Goal: Task Accomplishment & Management: Manage account settings

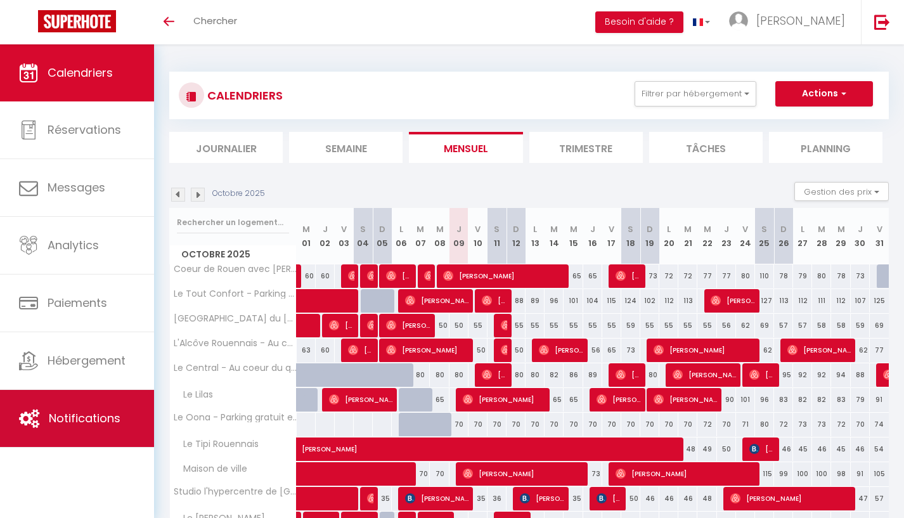
click at [93, 408] on link "Notifications" at bounding box center [77, 418] width 154 height 57
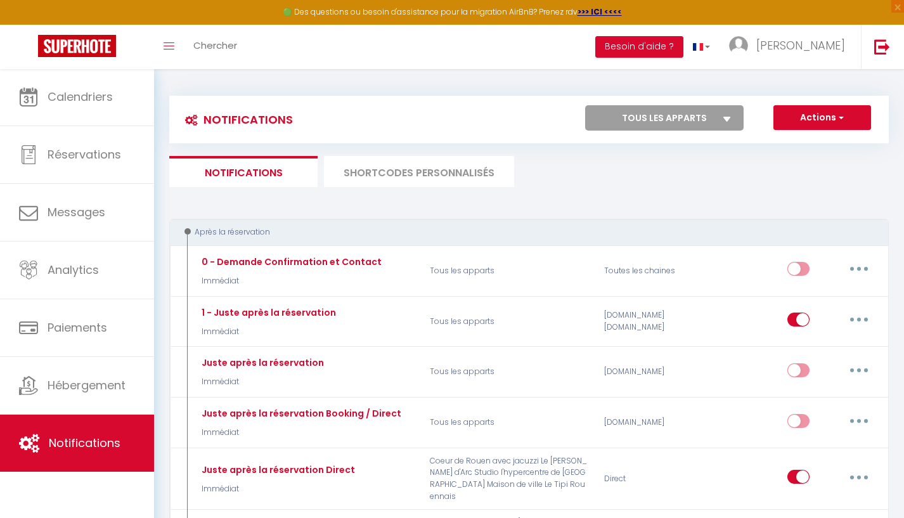
select select
checkbox input "false"
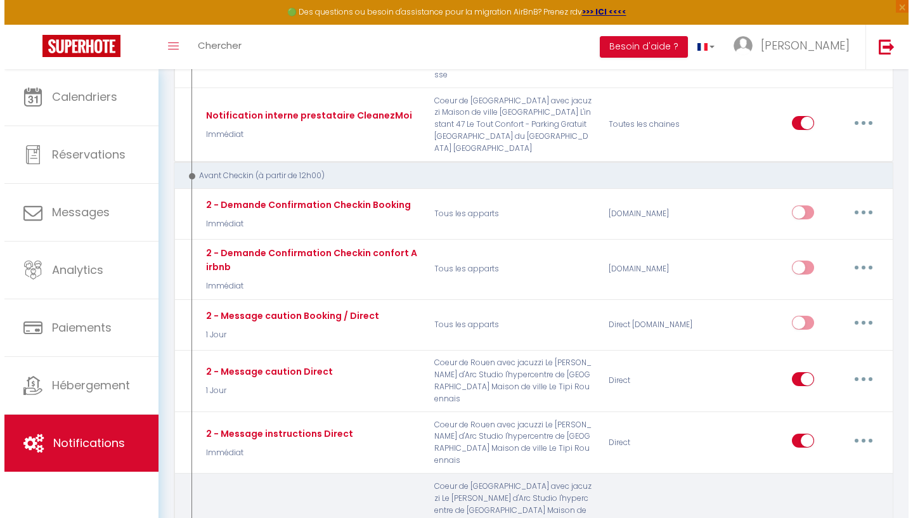
scroll to position [705, 0]
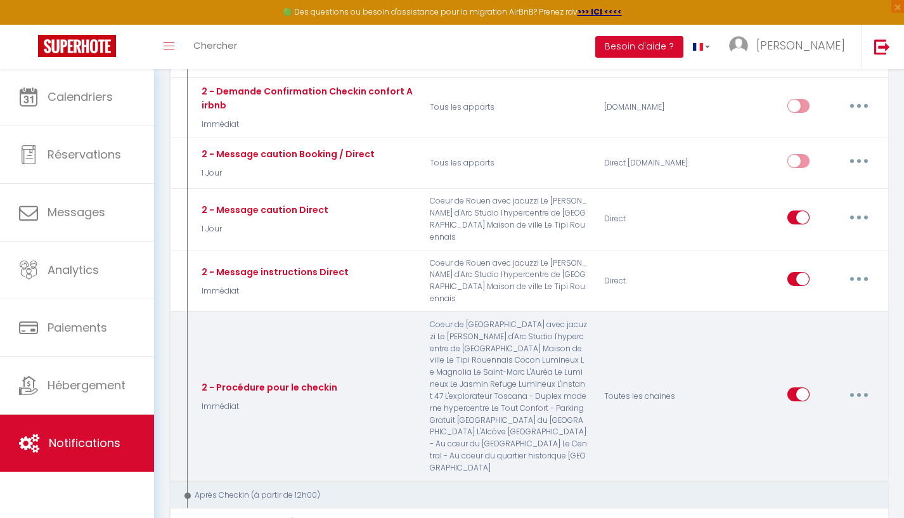
click at [858, 384] on button "button" at bounding box center [859, 394] width 36 height 20
click at [850, 413] on link "Editer" at bounding box center [826, 424] width 94 height 22
type input "2 - Procédure pour le checkin"
select select "Immédiat"
select select "if_booking_is_paid"
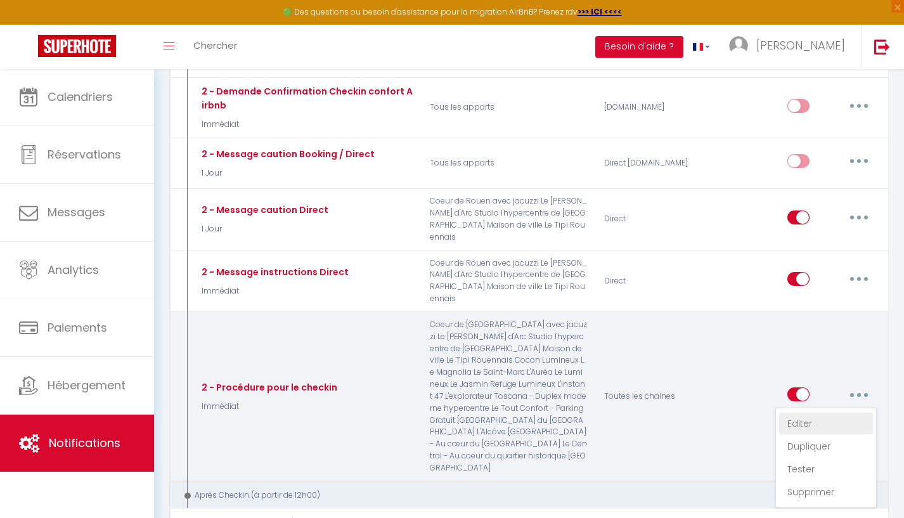
checkbox input "true"
checkbox input "false"
radio input "true"
type input "Procédure pour le checkin - [RENTAL:NAME]"
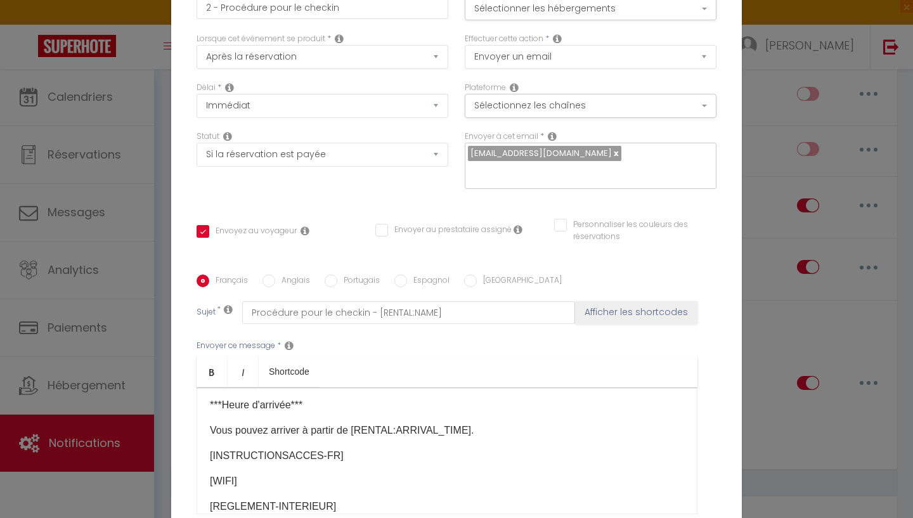
scroll to position [0, 0]
click at [566, 16] on button "Sélectionner les hébergements" at bounding box center [591, 8] width 252 height 24
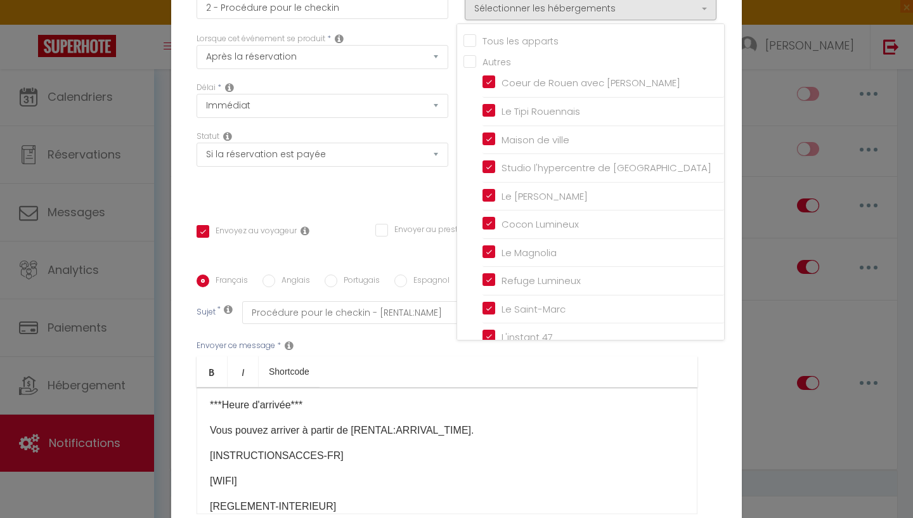
click at [463, 41] on input "Tous les apparts" at bounding box center [593, 40] width 261 height 13
checkbox input "true"
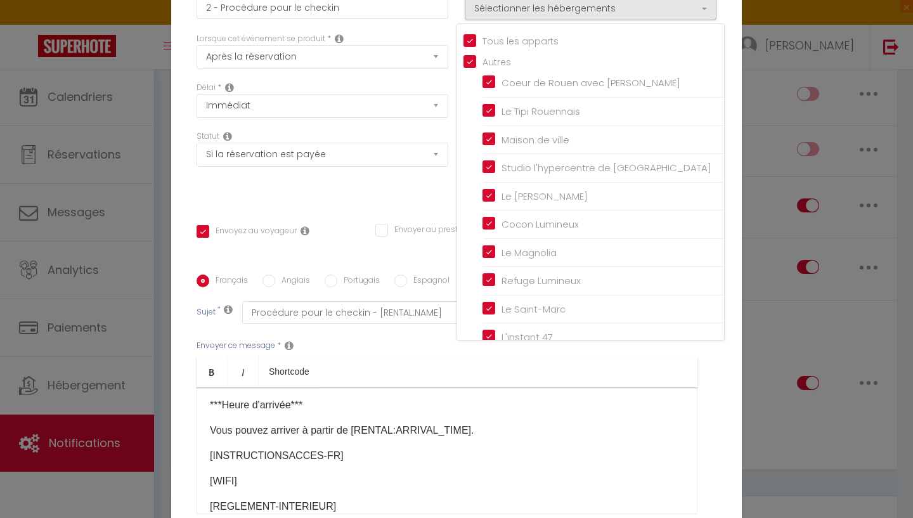
checkbox input "false"
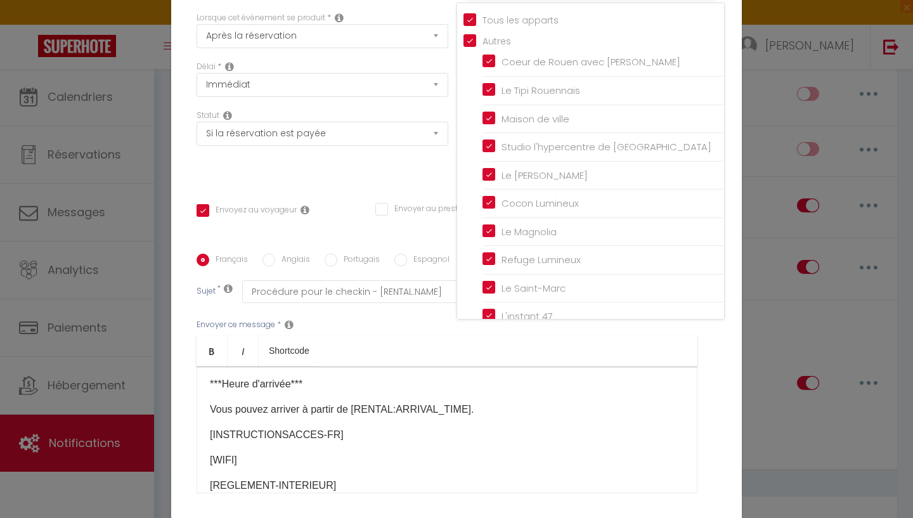
click at [699, 380] on div "Envoyer ce message * Bold Italic Shortcode Rich text editor ​​Bonjour [GUEST:FI…" at bounding box center [457, 406] width 520 height 206
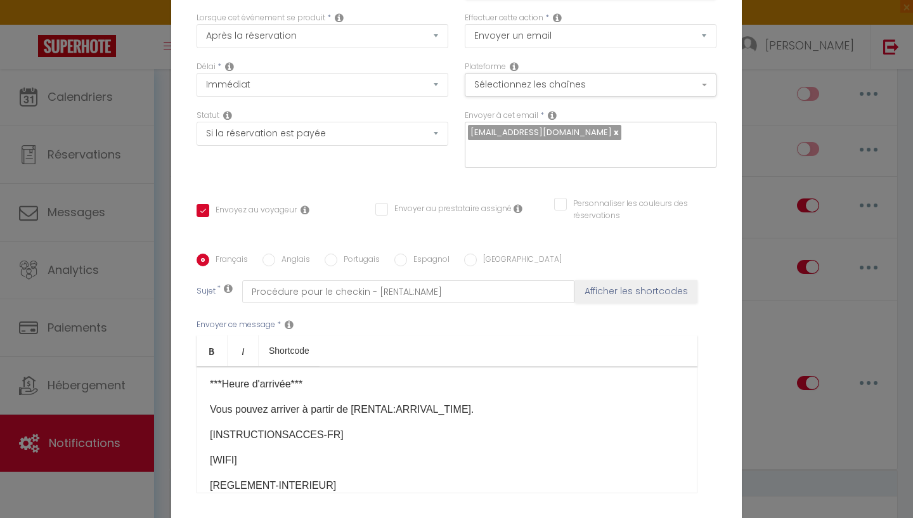
scroll to position [130, 0]
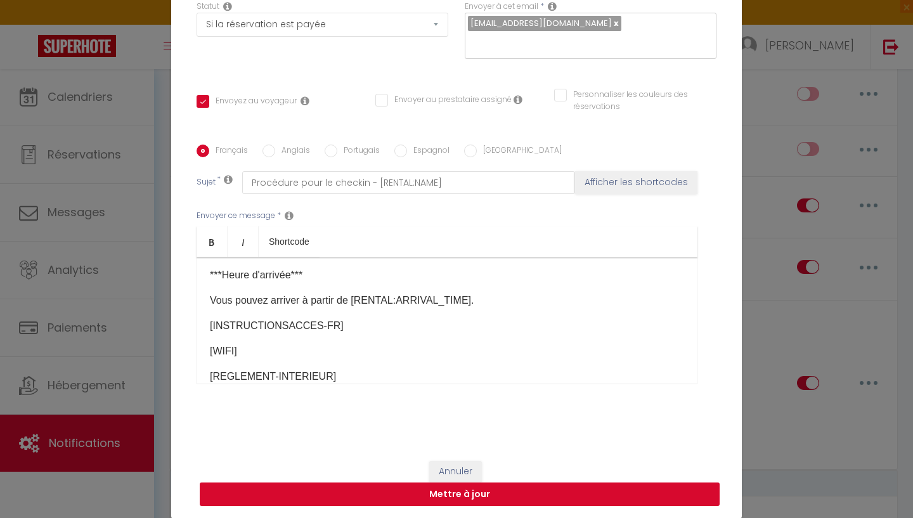
click at [661, 493] on button "Mettre à jour" at bounding box center [460, 494] width 520 height 24
checkbox input "true"
checkbox input "false"
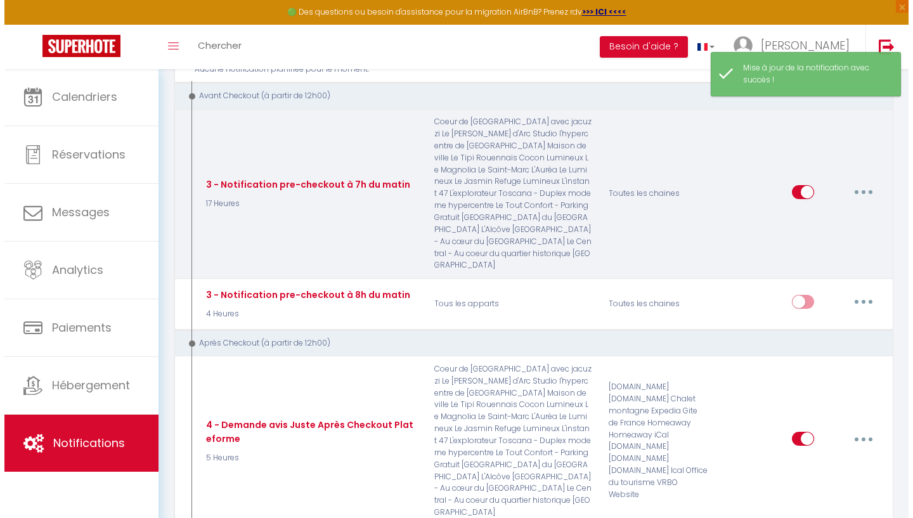
scroll to position [971, 0]
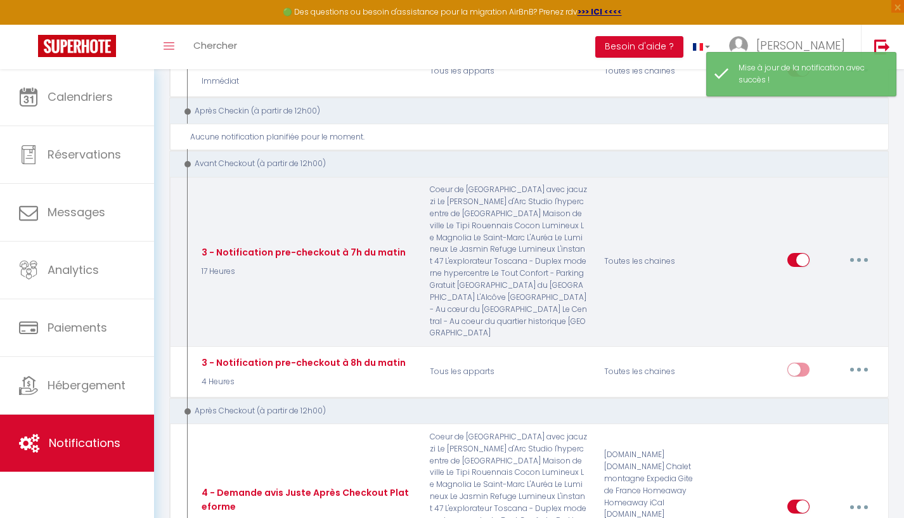
click at [857, 250] on button "button" at bounding box center [859, 260] width 36 height 20
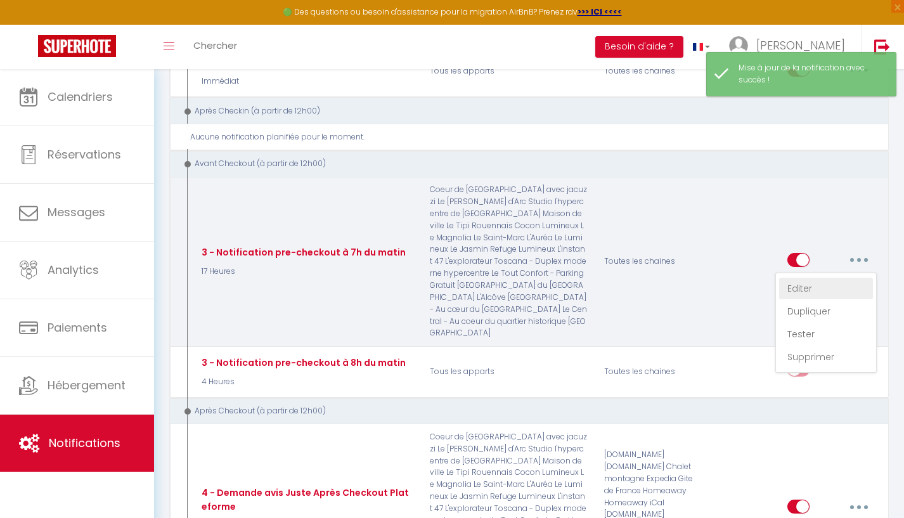
click at [840, 278] on link "Editer" at bounding box center [826, 289] width 94 height 22
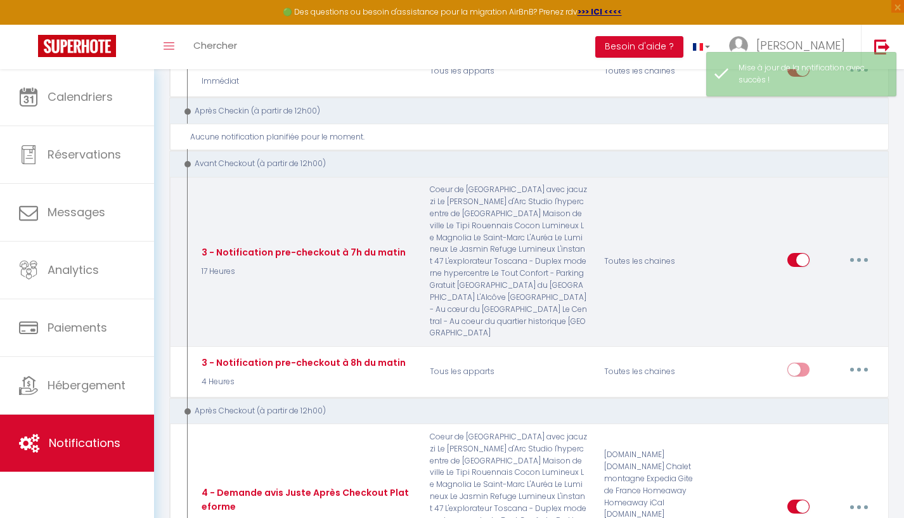
type input "3 - Notification pre-checkout à 7h du matin"
select select "4"
select select "17 Heures"
select select "if_booking_is_paid"
checkbox input "true"
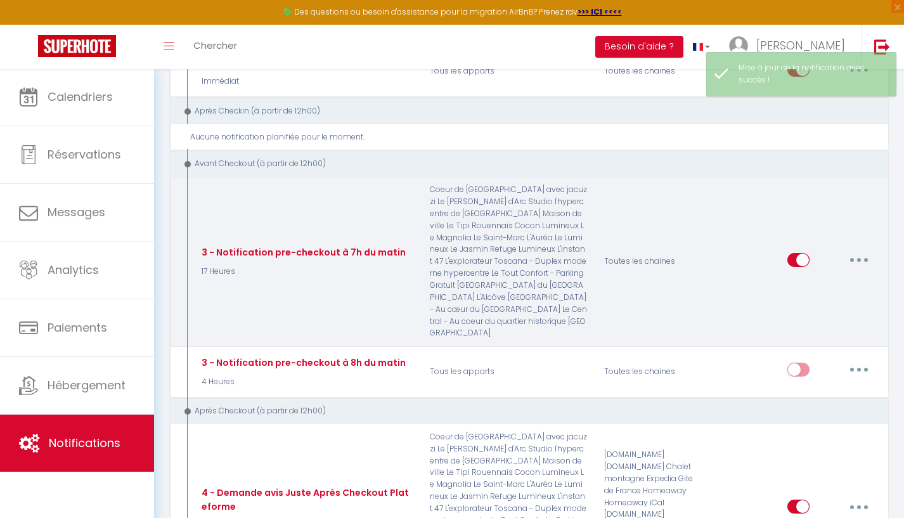
checkbox input "false"
radio input "true"
type input "Procédure pour votre départ - [RENTAL:NAME] - [GUEST:FIRST_NAME] [GUEST:NAME]"
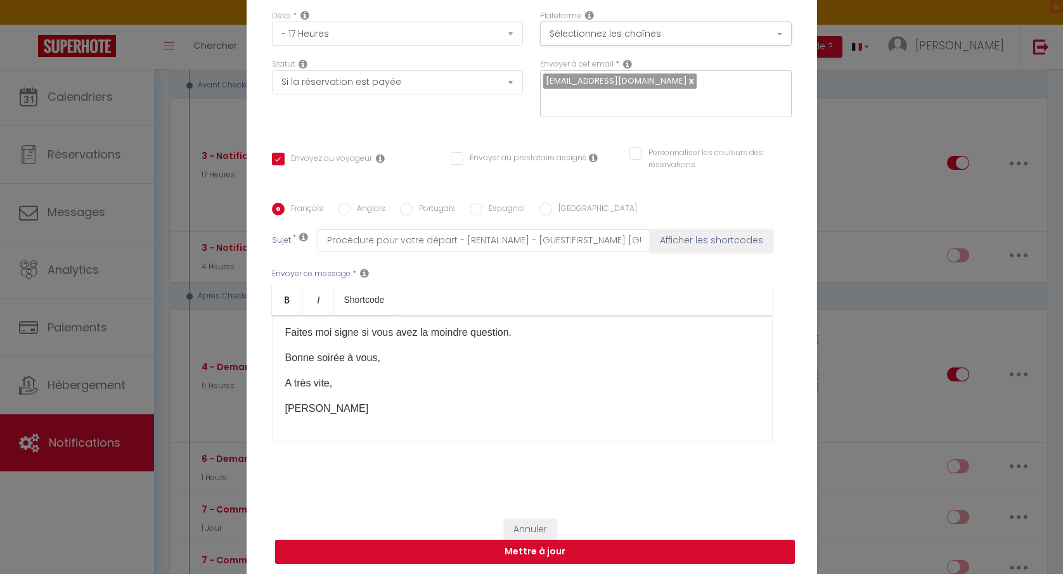
scroll to position [0, 0]
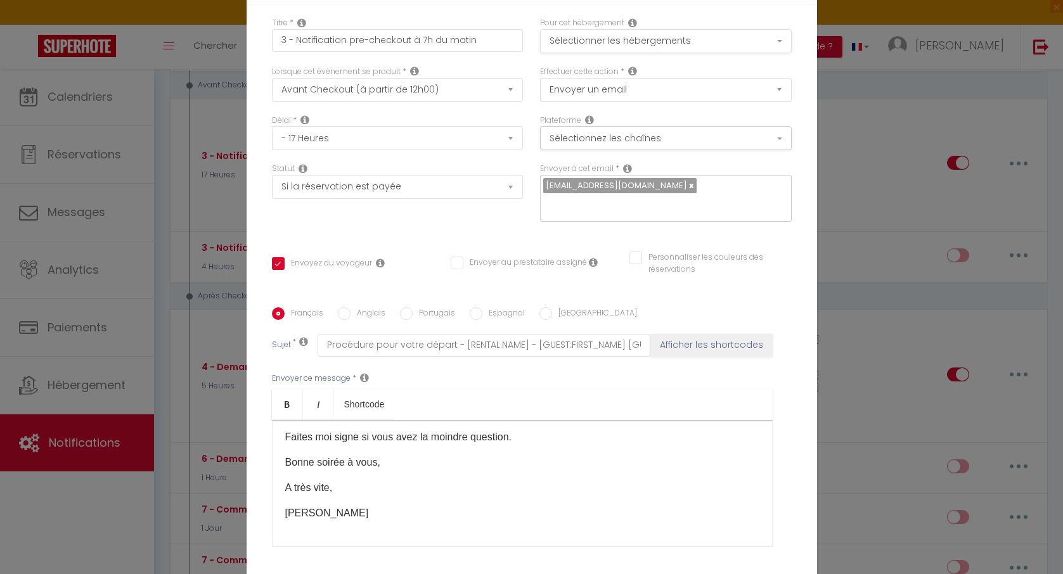
click at [621, 48] on button "Sélectionner les hébergements" at bounding box center [666, 41] width 252 height 24
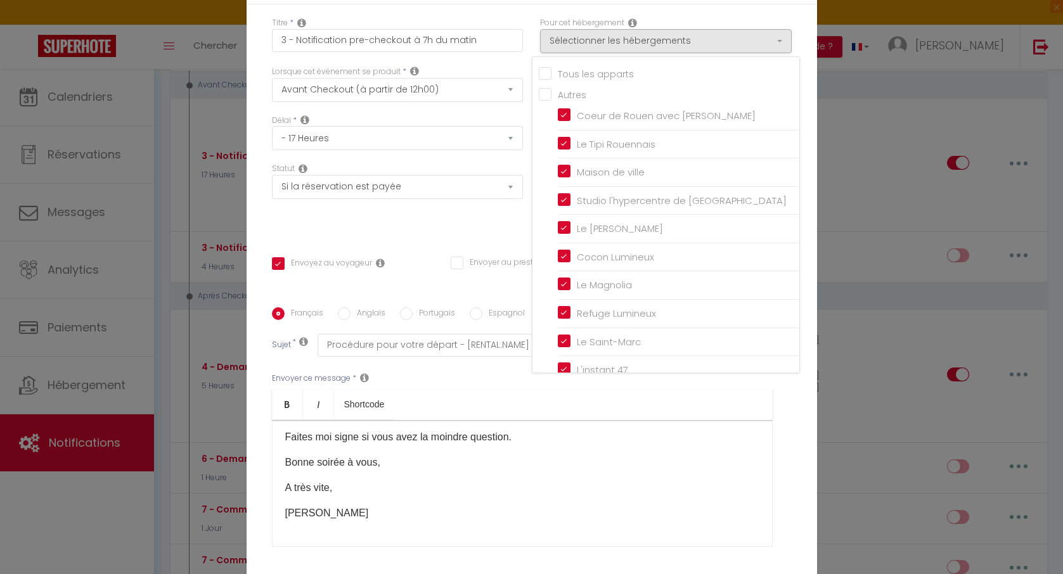
click at [545, 71] on input "Tous les apparts" at bounding box center [669, 73] width 261 height 13
checkbox input "true"
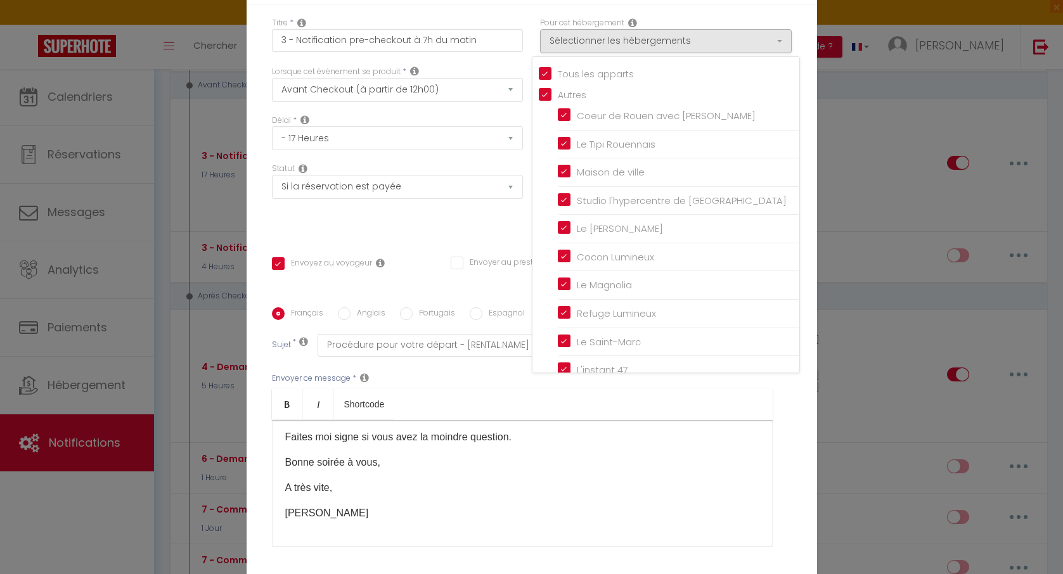
checkbox input "false"
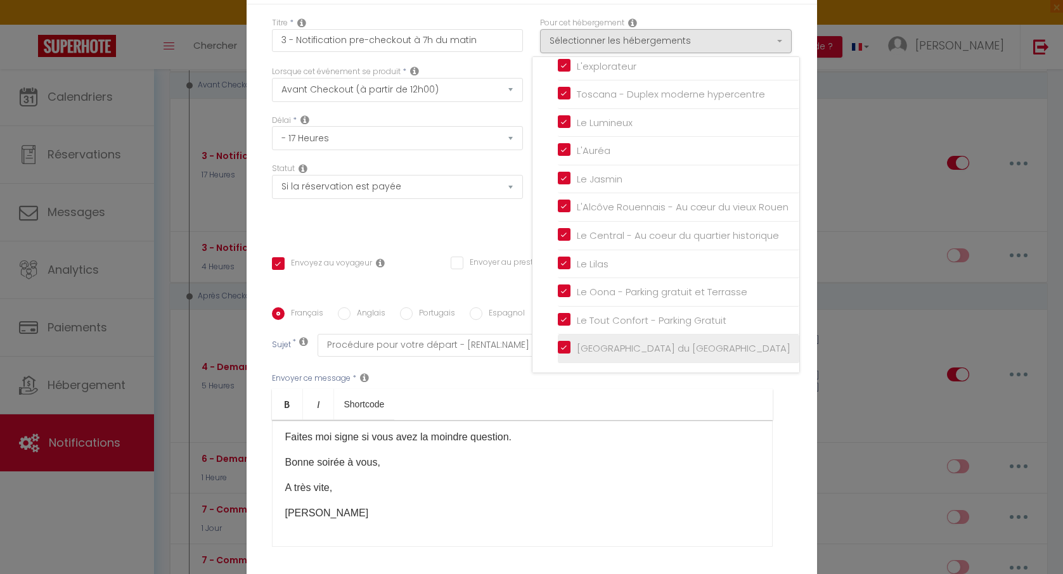
scroll to position [107, 0]
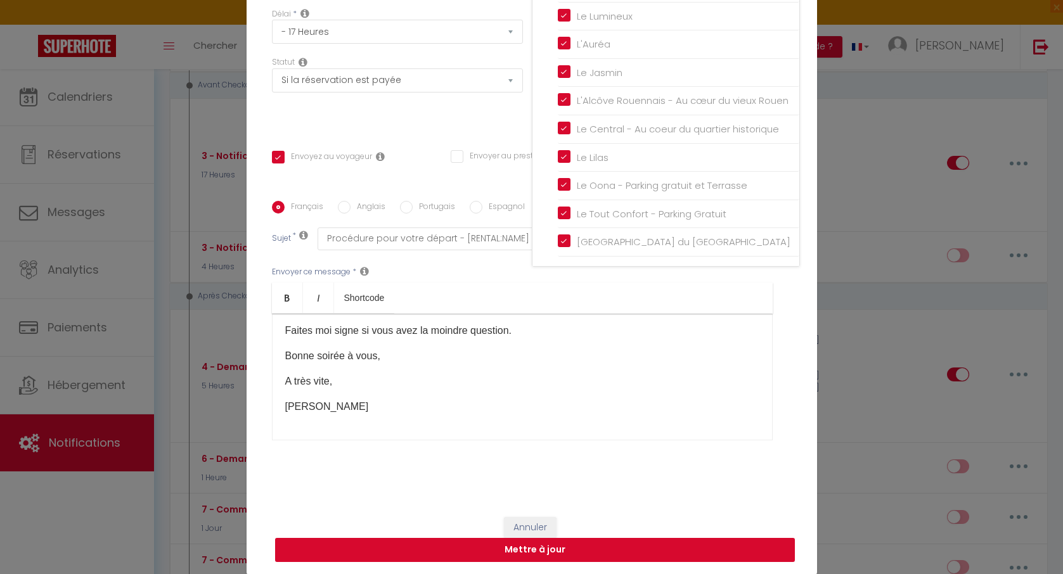
click at [661, 517] on button "Mettre à jour" at bounding box center [535, 550] width 520 height 24
checkbox input "true"
checkbox input "false"
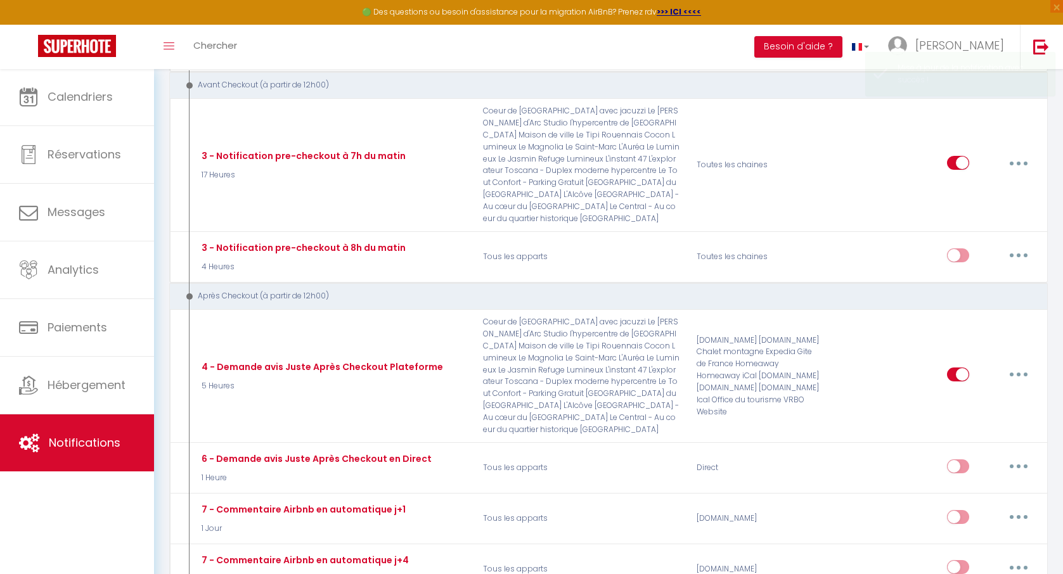
scroll to position [0, 0]
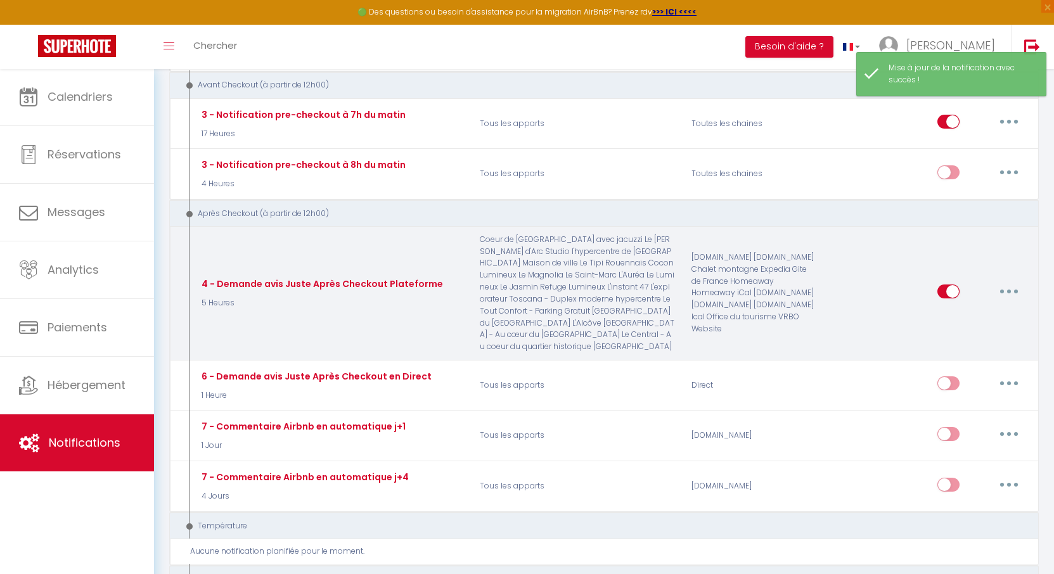
click at [903, 281] on button "button" at bounding box center [1010, 291] width 36 height 20
click at [903, 309] on link "Editer" at bounding box center [976, 320] width 94 height 22
type input "4 - Demande avis Juste Après Checkout Plateforme"
select select "5"
select select "5 Heures"
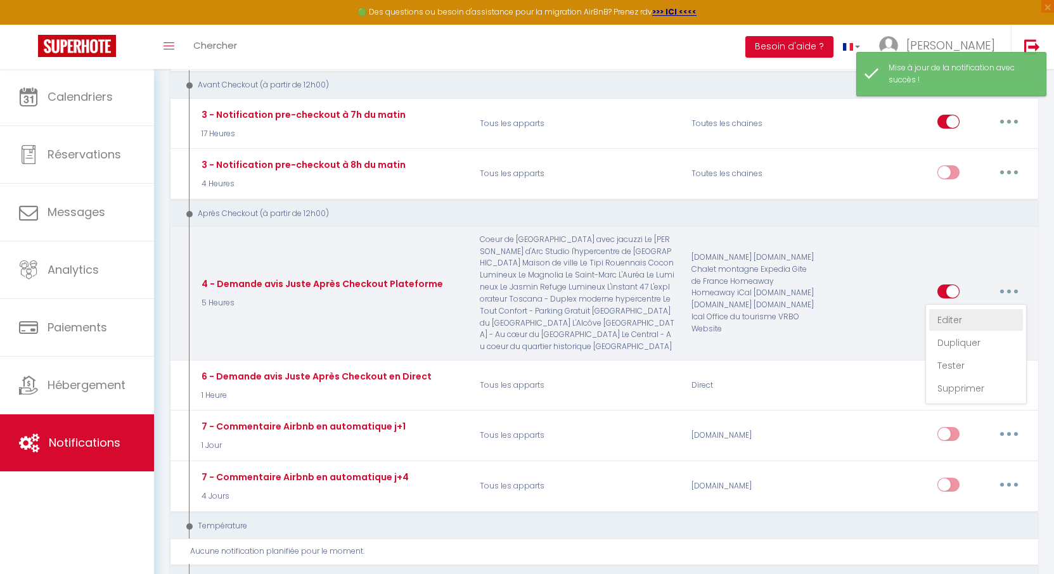
select select "if_booking_is_paid"
checkbox input "true"
checkbox input "false"
radio input "true"
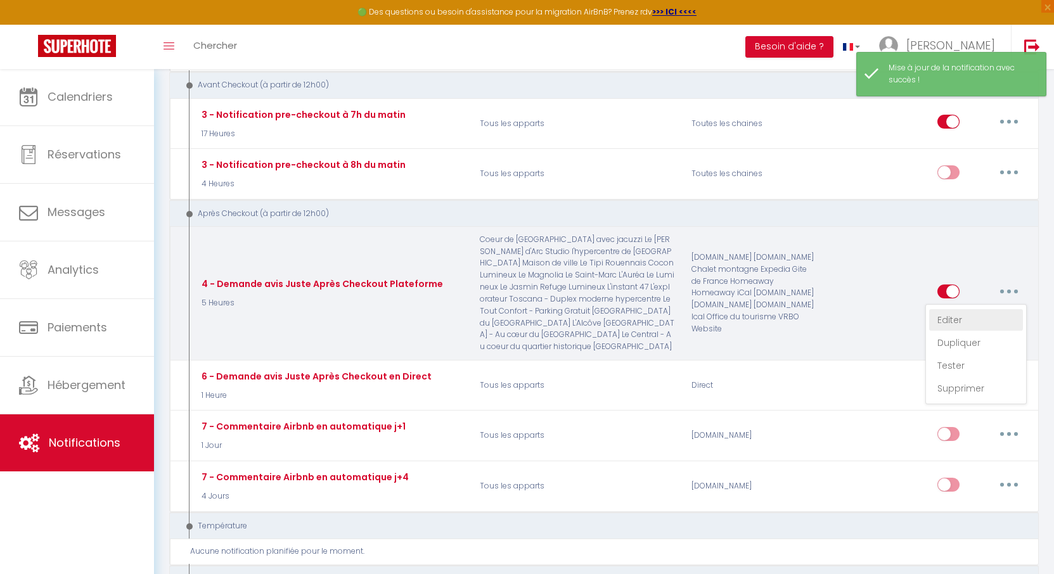
type input "[GUEST:FIRST_NAME], Merci"
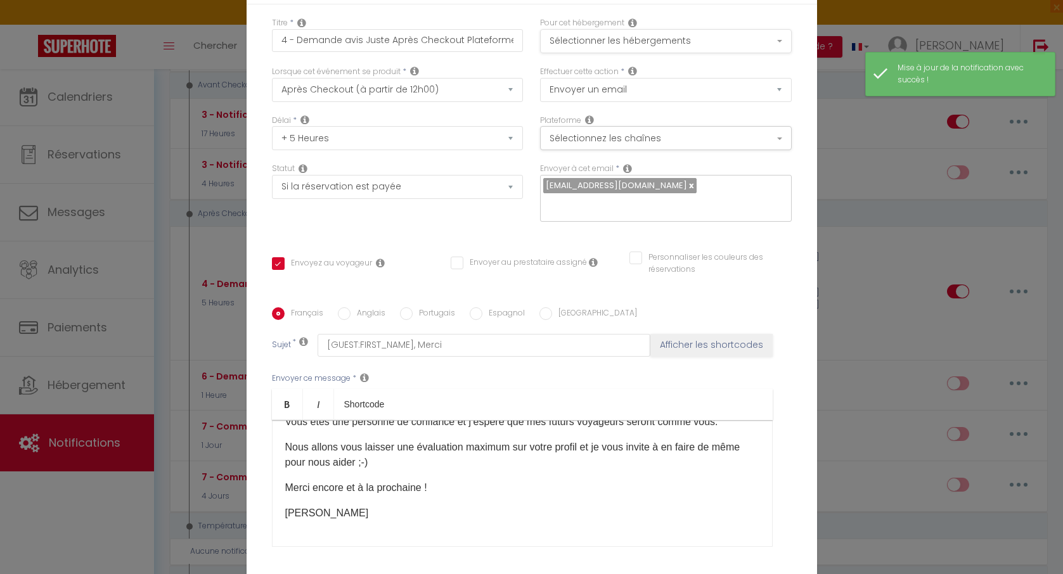
click at [696, 38] on button "Sélectionner les hébergements" at bounding box center [666, 41] width 252 height 24
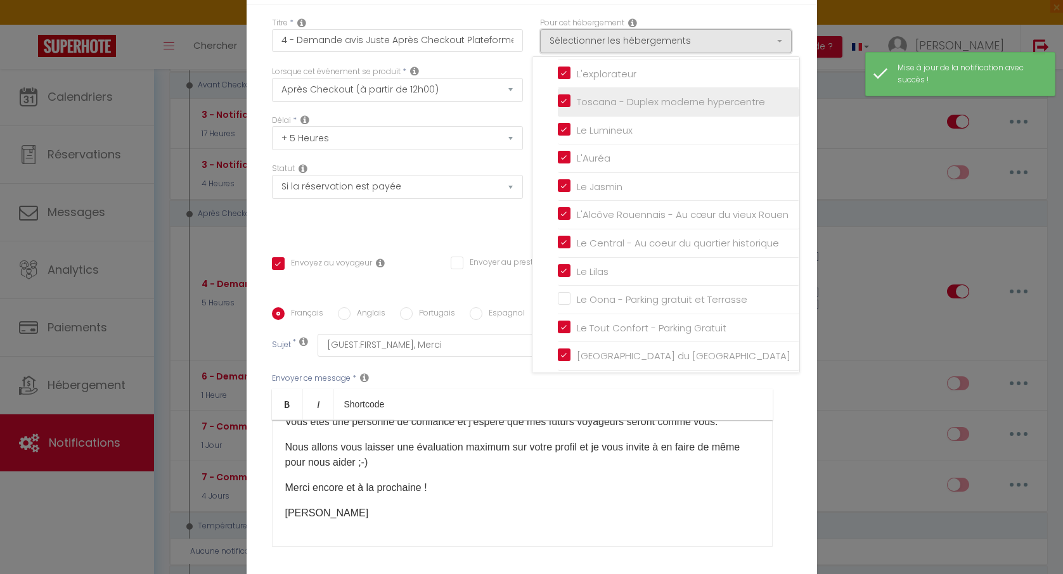
scroll to position [306, 0]
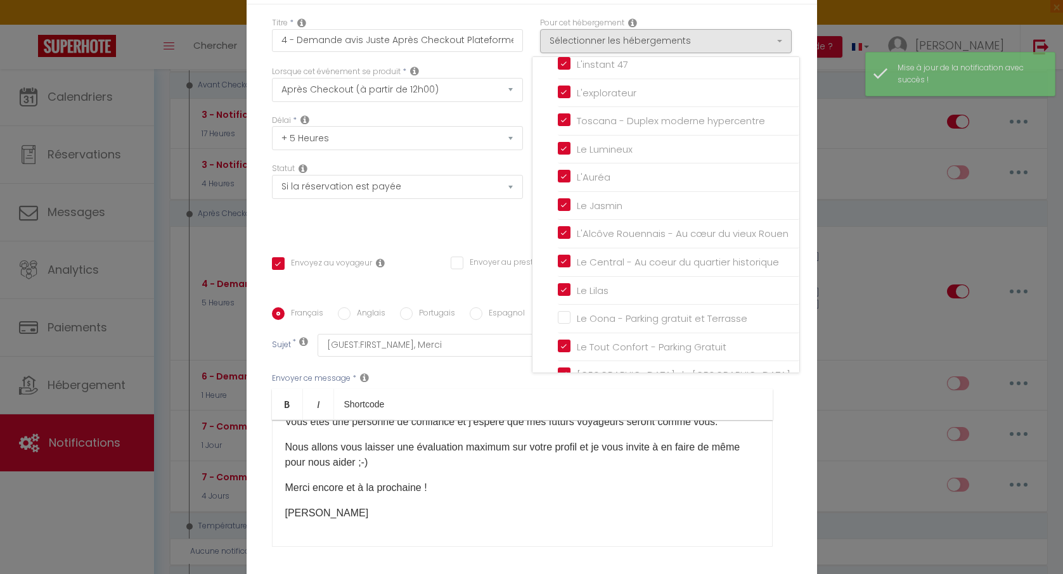
click at [597, 333] on li "Le Oona - Parking gratuit et Terrasse" at bounding box center [679, 319] width 242 height 29
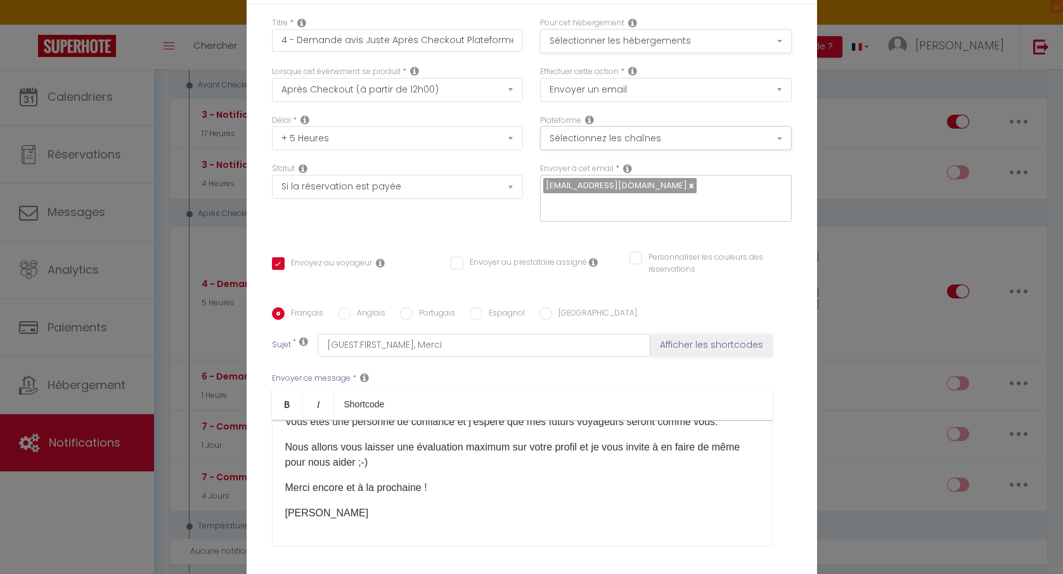
click at [624, 42] on button "Sélectionner les hébergements" at bounding box center [666, 41] width 252 height 24
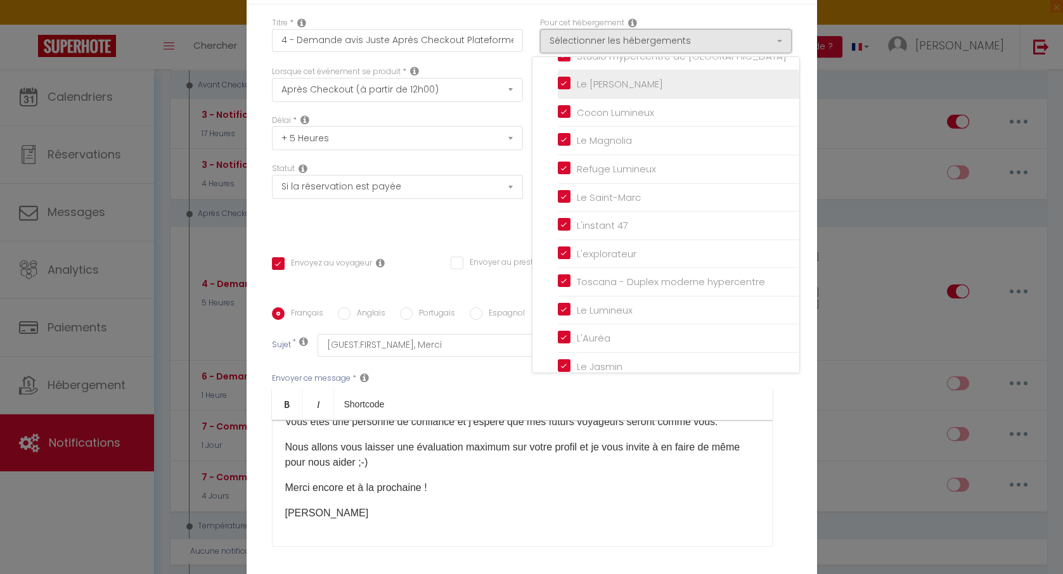
scroll to position [0, 0]
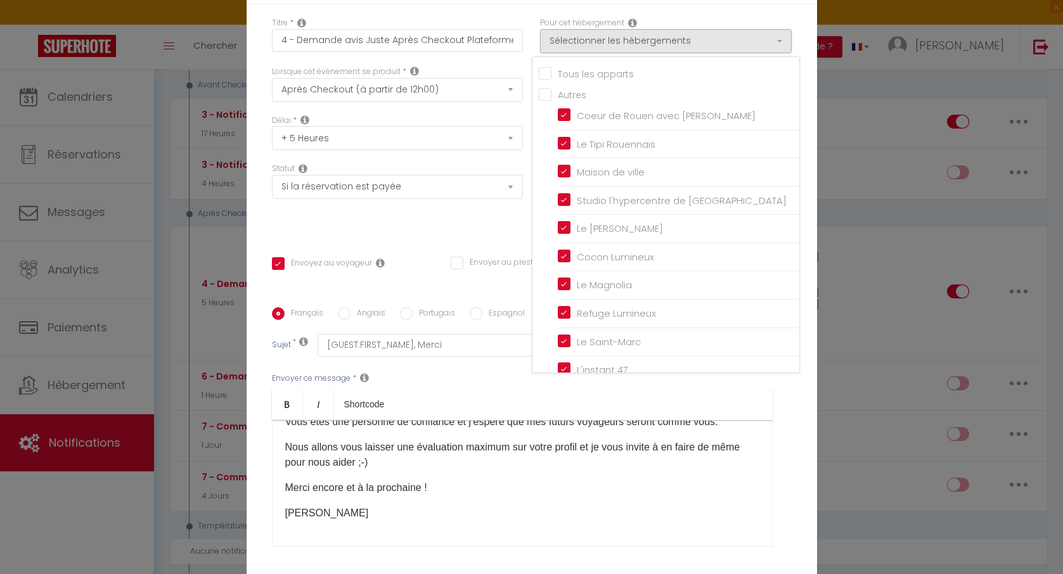
click at [545, 74] on input "Tous les apparts" at bounding box center [669, 73] width 261 height 13
checkbox input "true"
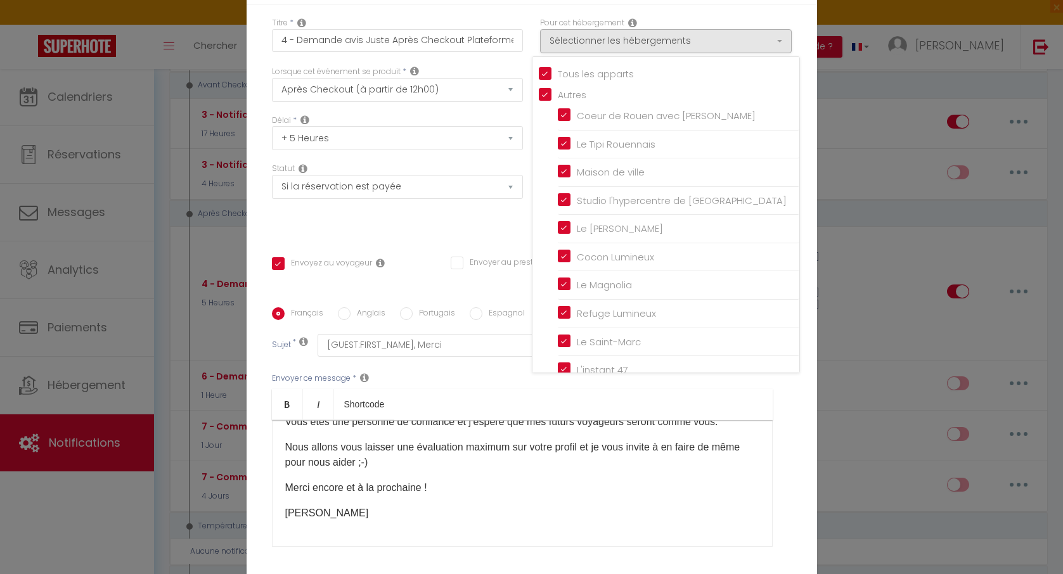
checkbox input "false"
click at [499, 235] on div "Statut Aucun Si la réservation est payée Si réservation non payée Si la caution…" at bounding box center [397, 199] width 268 height 72
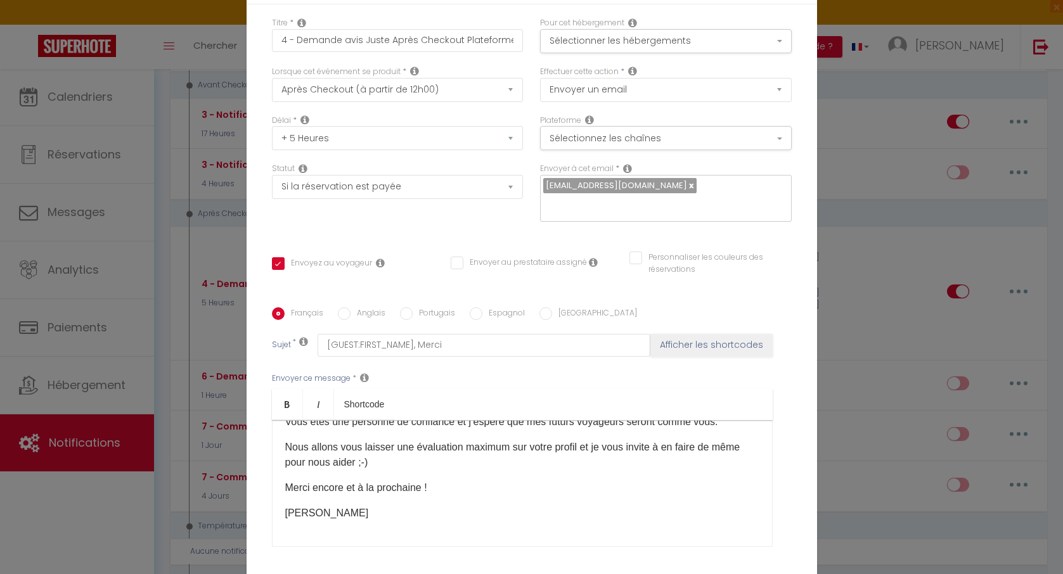
scroll to position [107, 0]
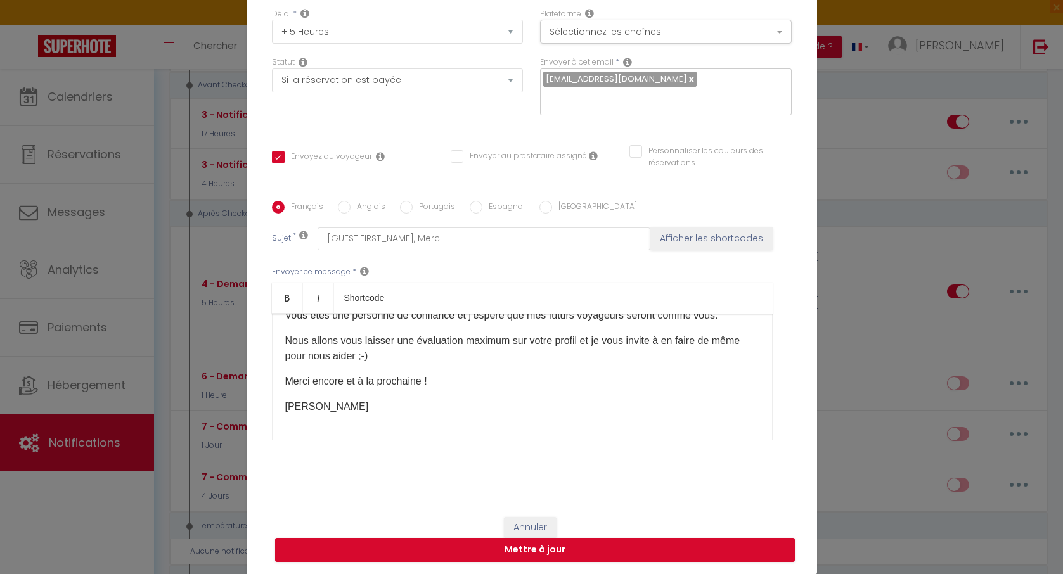
click at [649, 517] on div "Annuler Mettre à jour" at bounding box center [532, 540] width 571 height 70
click at [662, 517] on button "Mettre à jour" at bounding box center [535, 550] width 520 height 24
checkbox input "true"
checkbox input "false"
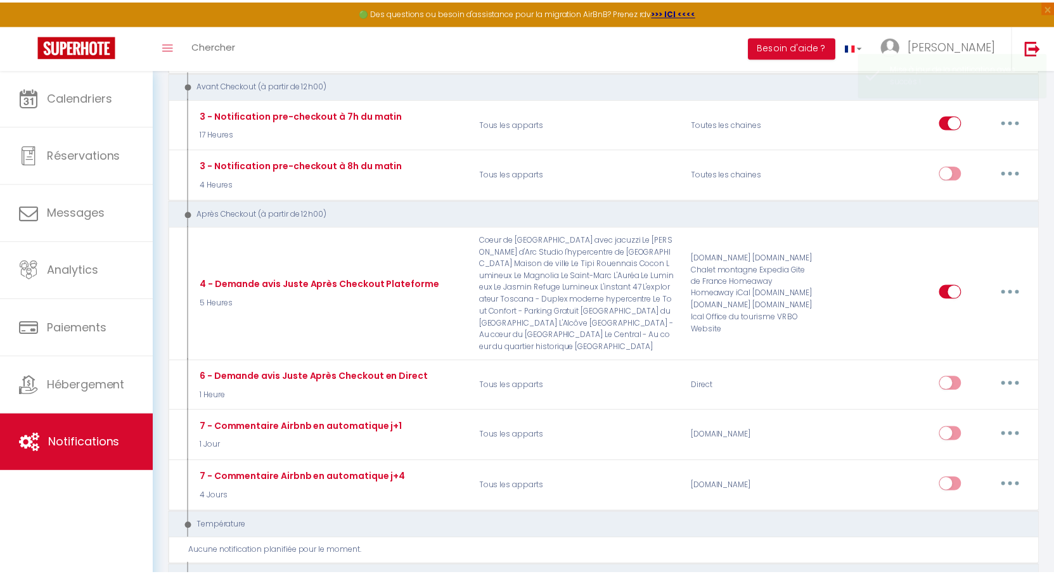
scroll to position [0, 0]
